Goal: Task Accomplishment & Management: Use online tool/utility

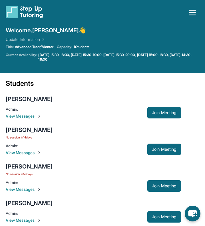
drag, startPoint x: 101, startPoint y: 163, endPoint x: 142, endPoint y: 25, distance: 144.0
click at [142, 25] on div "Open sidebar" at bounding box center [103, 16] width 194 height 21
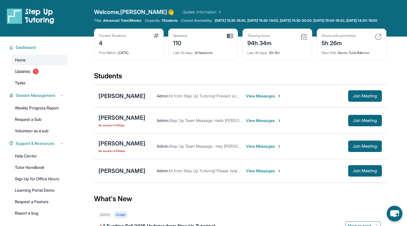
click at [110, 23] on span "Advanced Tutor/Mentor" at bounding box center [122, 20] width 38 height 5
click at [111, 23] on span "Advanced Tutor/Mentor" at bounding box center [122, 20] width 38 height 5
click at [98, 23] on span "Title:" at bounding box center [98, 20] width 8 height 5
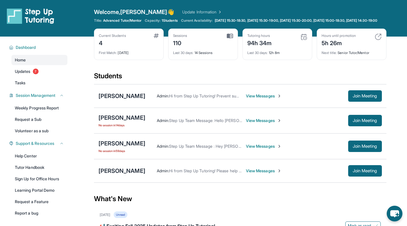
click at [205, 195] on div "What's New" at bounding box center [240, 198] width 293 height 25
click at [205, 173] on span "Join Meeting" at bounding box center [365, 170] width 25 height 3
